Goal: Information Seeking & Learning: Learn about a topic

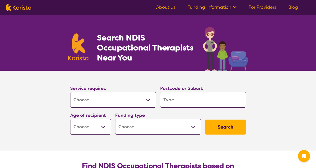
select select "[MEDICAL_DATA]"
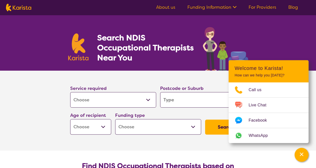
click at [46, 99] on section "Service required Allied Health Assistant Assessment ([MEDICAL_DATA] or [MEDICAL…" at bounding box center [158, 111] width 316 height 80
click at [168, 101] on input "search" at bounding box center [203, 100] width 86 height 16
type input "0812"
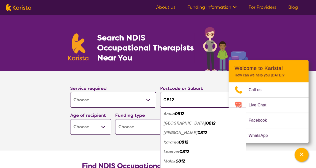
click at [184, 143] on em "0812" at bounding box center [184, 142] width 10 height 5
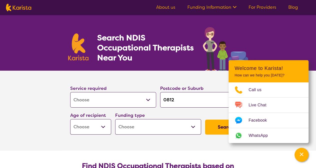
click at [194, 128] on select "Home Care Package (HCP) National Disability Insurance Scheme (NDIS) I don't know" at bounding box center [158, 127] width 86 height 16
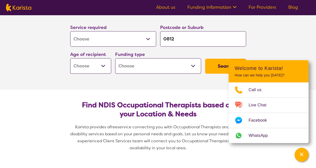
scroll to position [71, 0]
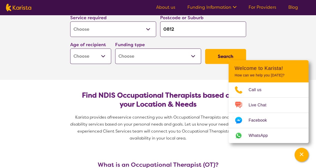
click at [191, 55] on select "Home Care Package (HCP) National Disability Insurance Scheme (NDIS) I don't know" at bounding box center [158, 57] width 86 height 16
select select "i-don-t-know"
click at [115, 49] on select "Home Care Package (HCP) National Disability Insurance Scheme (NDIS) I don't know" at bounding box center [158, 57] width 86 height 16
select select "i-don-t-know"
click at [103, 55] on select "Early Childhood - 0 to 9 Child - 10 to 11 Adolescent - 12 to 17 Adult - 18 to 6…" at bounding box center [90, 57] width 41 height 16
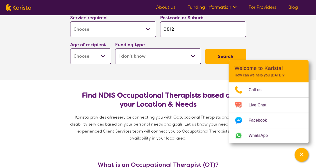
select select "AS"
click at [70, 49] on select "Early Childhood - 0 to 9 Child - 10 to 11 Adolescent - 12 to 17 Adult - 18 to 6…" at bounding box center [90, 57] width 41 height 16
select select "AS"
click at [215, 53] on button "Search" at bounding box center [225, 56] width 41 height 15
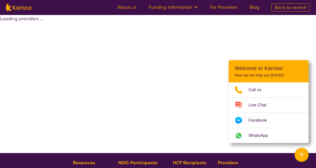
select select "[MEDICAL_DATA]"
select select "AS"
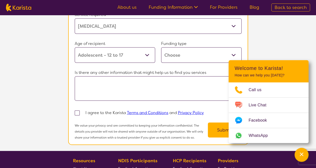
scroll to position [500, 0]
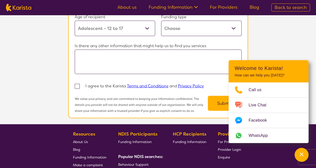
select select "[MEDICAL_DATA]"
select select "AS"
select select "i-don-t-know"
select select "[MEDICAL_DATA]"
select select "AS"
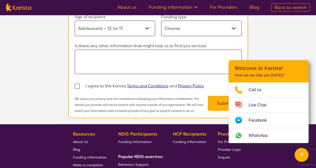
select select "i-don-t-know"
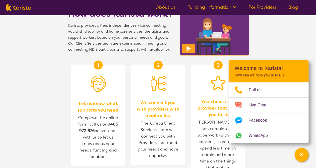
scroll to position [71, 0]
